Goal: Obtain resource: Download file/media

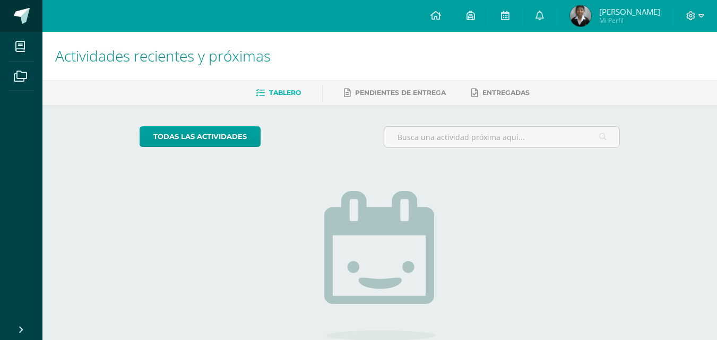
click at [8, 21] on link at bounding box center [21, 16] width 42 height 32
click at [37, 8] on span at bounding box center [58, 16] width 50 height 22
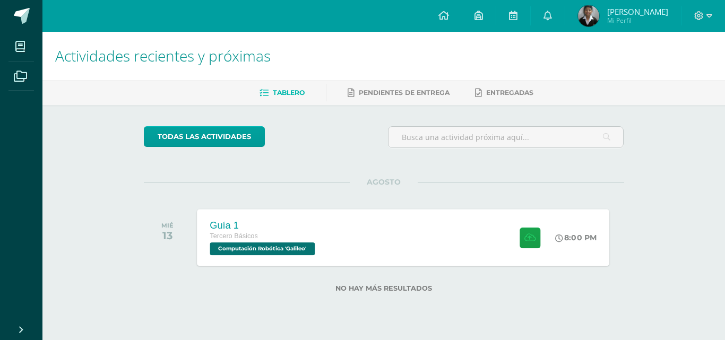
click at [264, 253] on span "Computación Robótica 'Galileo'" at bounding box center [262, 249] width 105 height 13
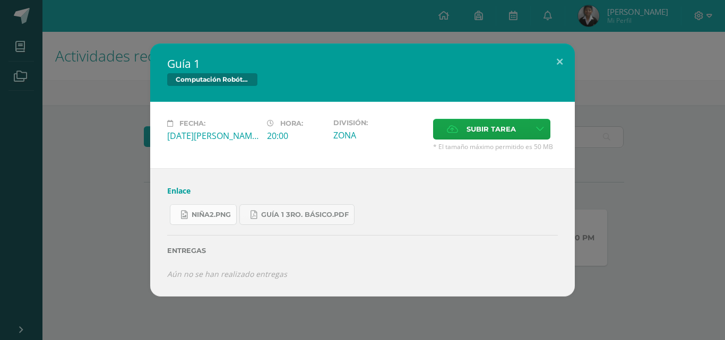
click at [221, 216] on span "niña2.png" at bounding box center [211, 215] width 39 height 8
click at [289, 210] on link "Guía 1 3ro. Básico.pdf" at bounding box center [296, 214] width 115 height 21
click at [179, 190] on link "Enlace" at bounding box center [178, 191] width 23 height 10
click at [286, 219] on link "Guía 1 3ro. Básico.pdf" at bounding box center [296, 214] width 115 height 21
click at [217, 215] on span "niña2.png" at bounding box center [211, 215] width 39 height 8
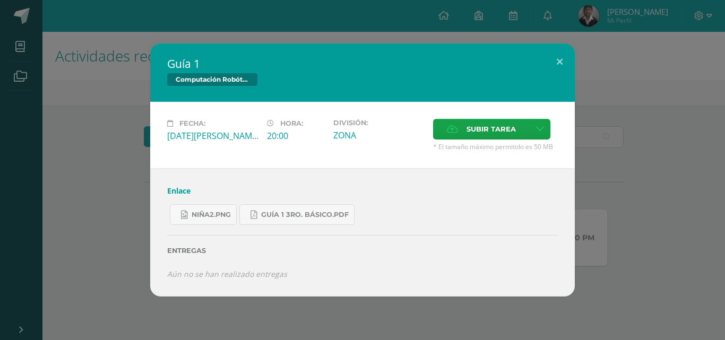
click at [98, 55] on div "Guía 1 Computación Robótica Fecha: Miércoles 13 de Agosto Hora: 20:00 División:…" at bounding box center [362, 170] width 717 height 253
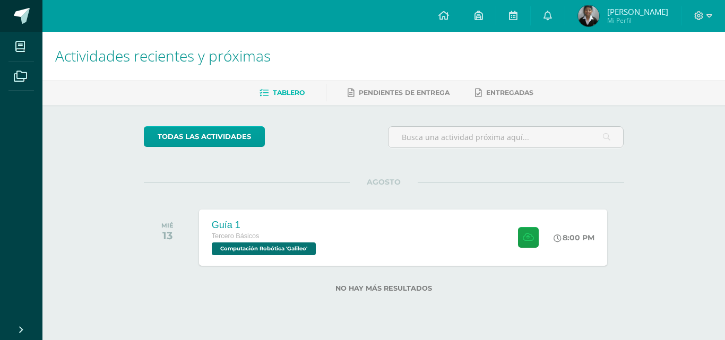
click at [18, 12] on span at bounding box center [22, 16] width 16 height 16
